Goal: Information Seeking & Learning: Understand process/instructions

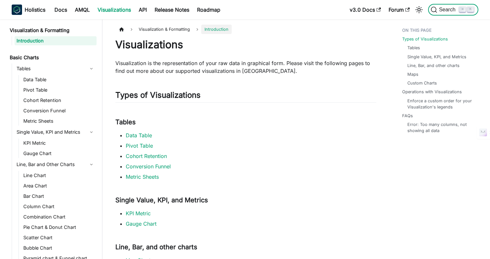
click at [442, 8] on span "Search" at bounding box center [448, 10] width 22 height 6
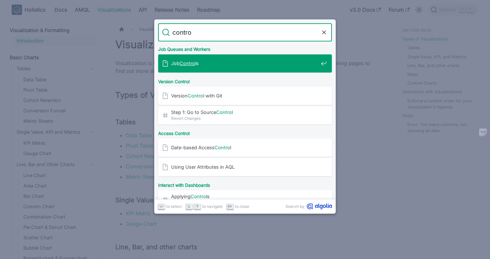
type input "control"
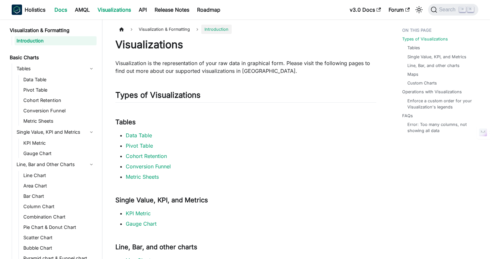
click at [59, 12] on link "Docs" at bounding box center [61, 10] width 20 height 10
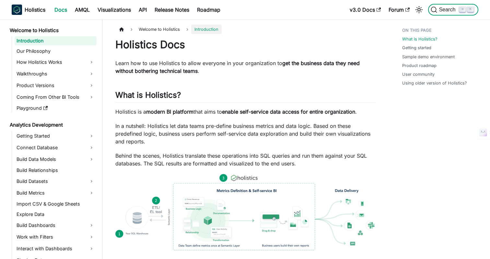
click at [452, 11] on span "Search" at bounding box center [448, 10] width 22 height 6
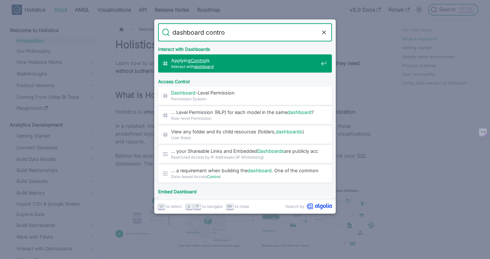
type input "dashboard control"
click at [276, 61] on span "Applying Controls ​" at bounding box center [244, 60] width 147 height 6
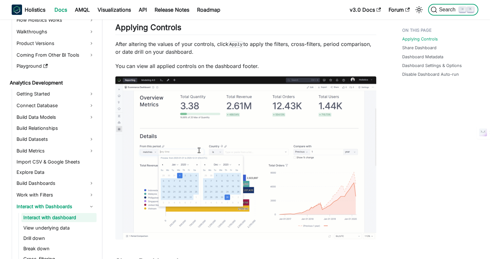
scroll to position [43, 0]
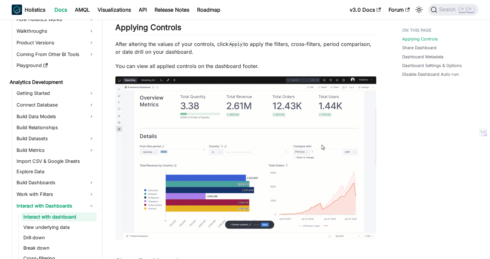
click at [309, 52] on p "After altering the values of your controls, click Apply to apply the filters, c…" at bounding box center [245, 48] width 261 height 16
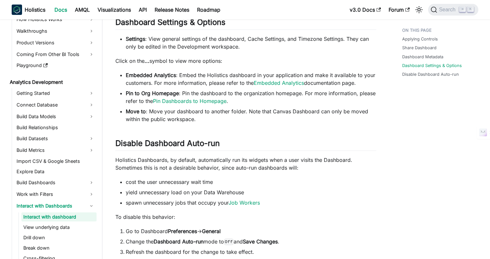
scroll to position [717, 0]
click at [297, 61] on p "Click on the ... symbol to view more options:" at bounding box center [245, 60] width 261 height 8
click at [309, 57] on p "Click on the ... symbol to view more options:" at bounding box center [245, 60] width 261 height 8
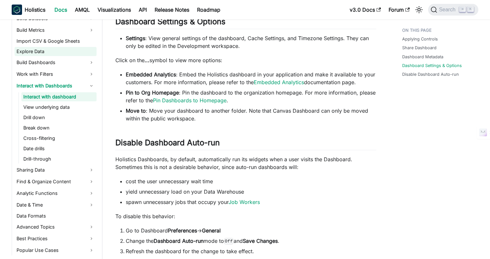
scroll to position [170, 0]
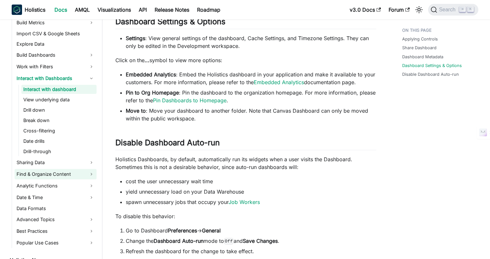
click at [41, 172] on link "Find & Organize Content" at bounding box center [56, 174] width 82 height 10
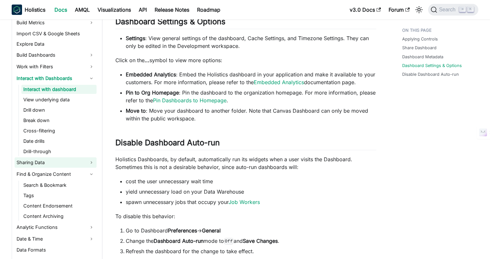
click at [29, 160] on link "Sharing Data" at bounding box center [56, 162] width 82 height 10
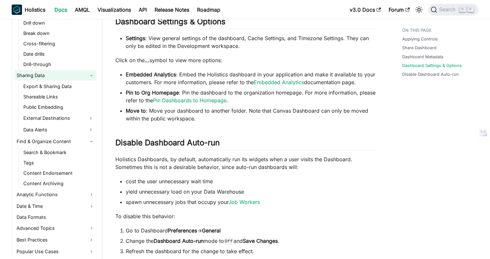
scroll to position [270, 0]
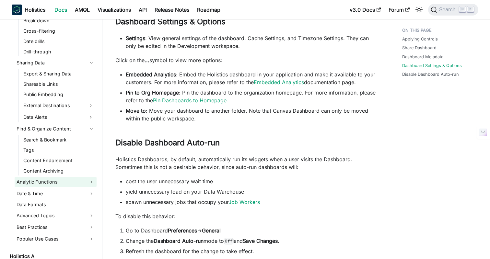
click at [31, 181] on link "Analytic Functions" at bounding box center [56, 182] width 82 height 10
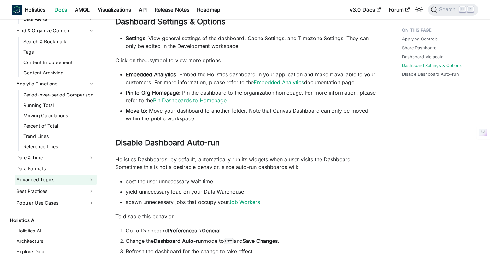
scroll to position [363, 0]
